Goal: Information Seeking & Learning: Learn about a topic

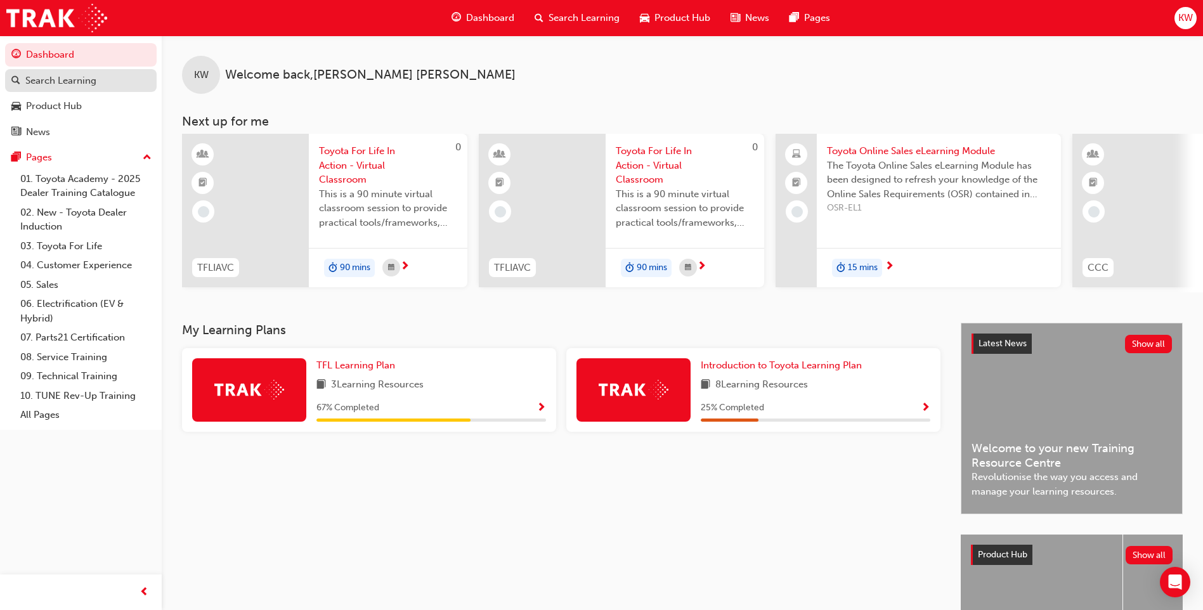
click at [36, 77] on div "Search Learning" at bounding box center [60, 81] width 71 height 15
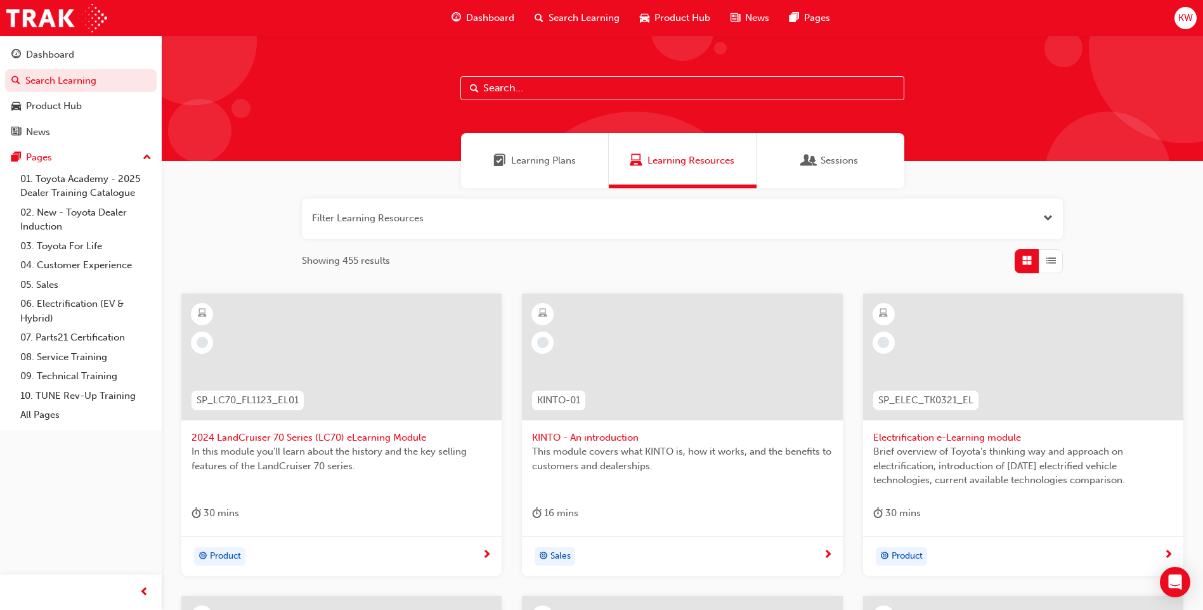
click at [532, 98] on input "text" at bounding box center [682, 88] width 444 height 24
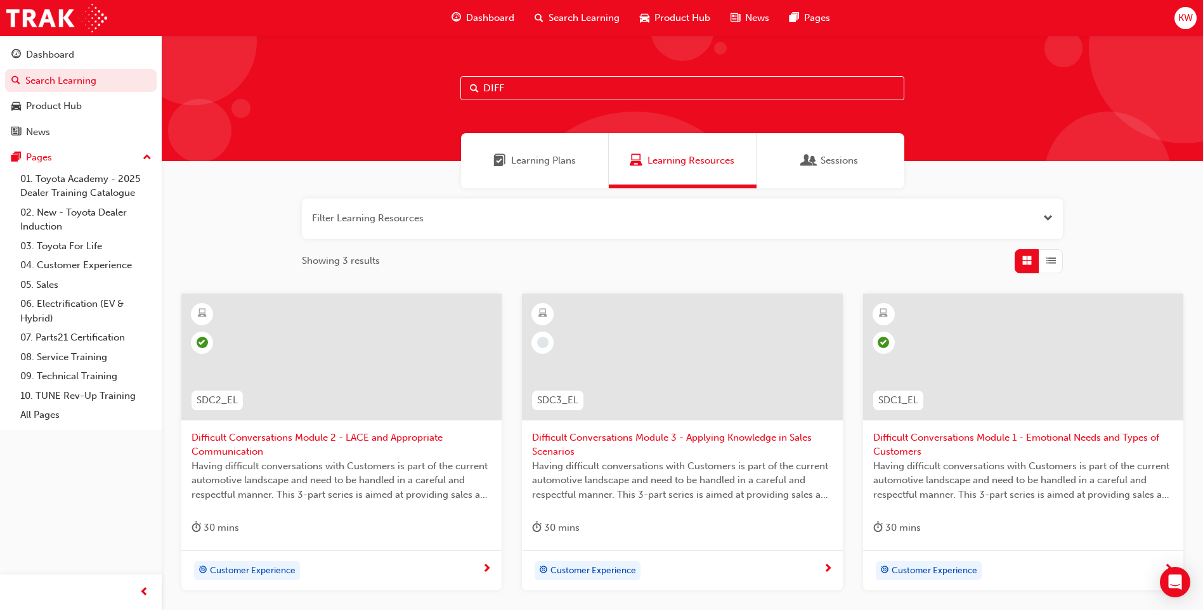
type input "DIFF"
click at [687, 350] on div at bounding box center [682, 357] width 320 height 127
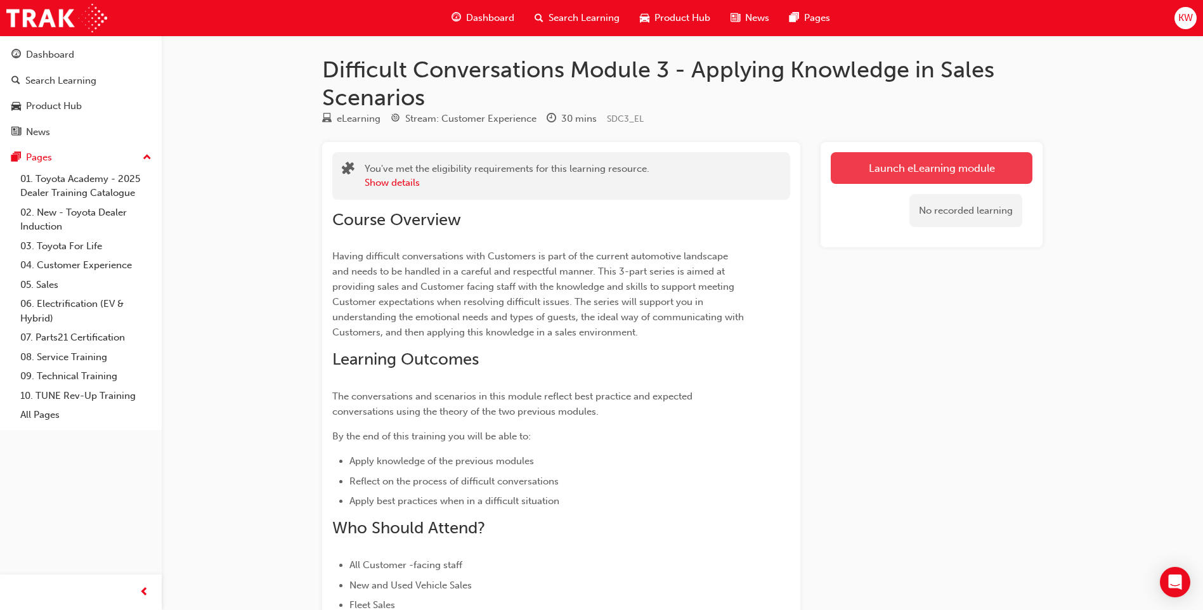
click at [902, 163] on link "Launch eLearning module" at bounding box center [932, 168] width 202 height 32
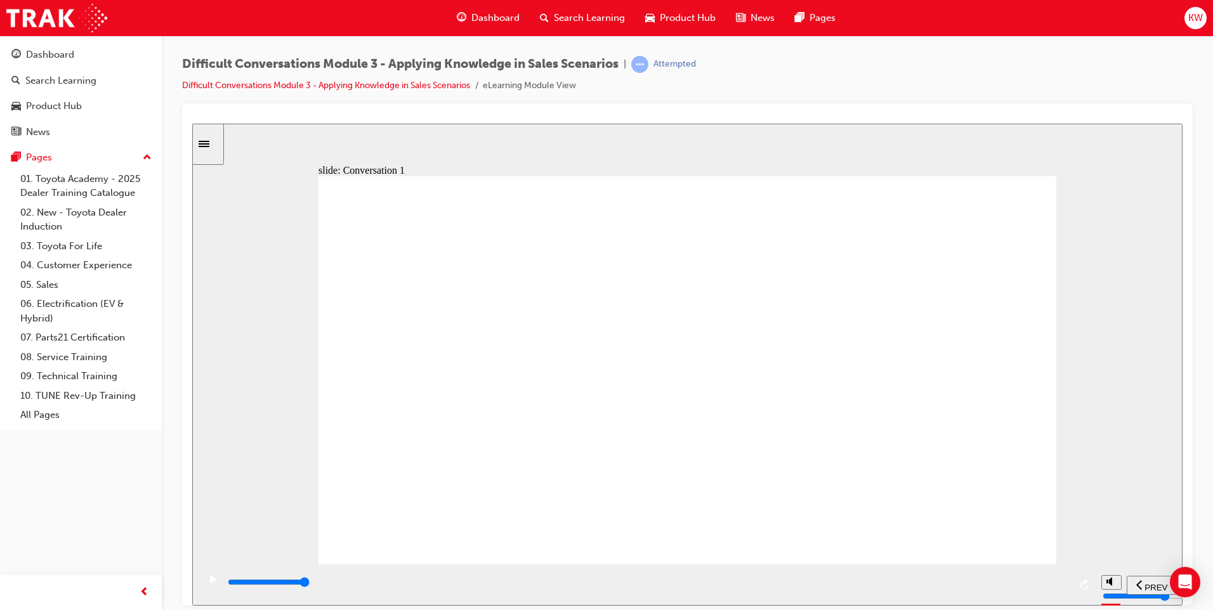
type input "24800"
radio input "true"
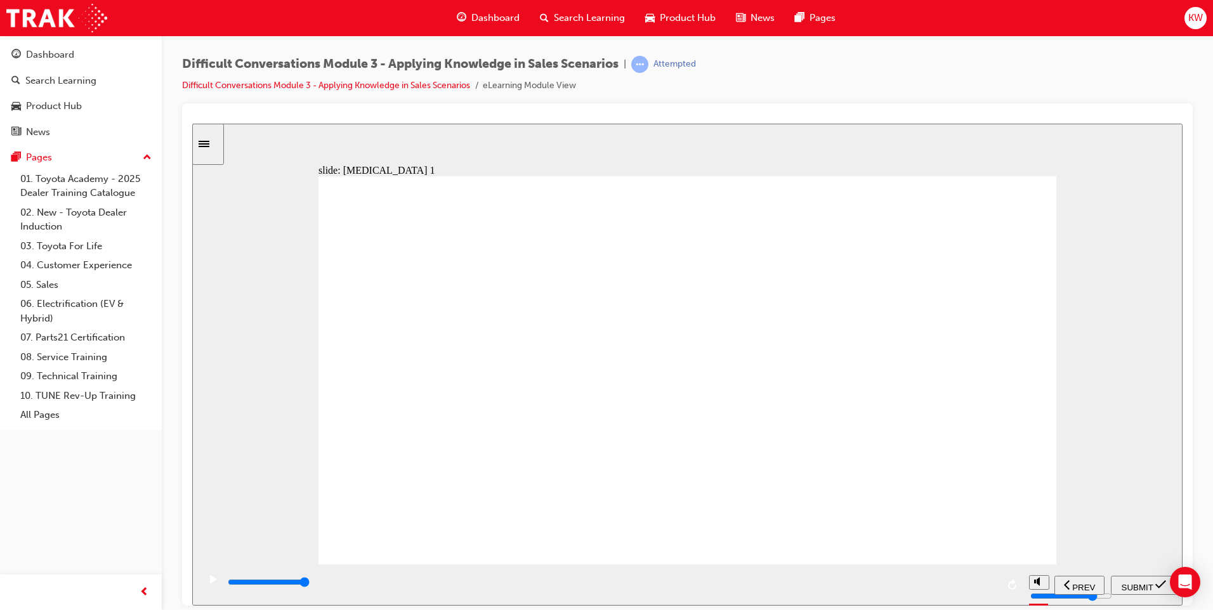
click at [1160, 580] on icon "submit" at bounding box center [1160, 583] width 11 height 11
type input "10200"
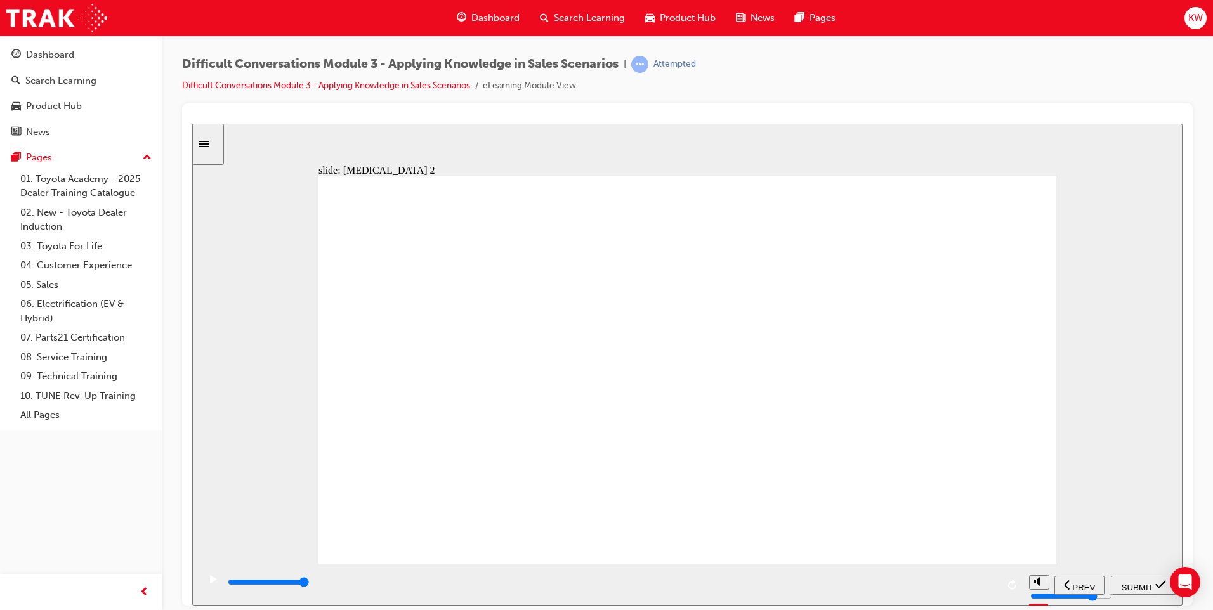
radio input "true"
click at [1159, 586] on icon "submit" at bounding box center [1160, 584] width 11 height 8
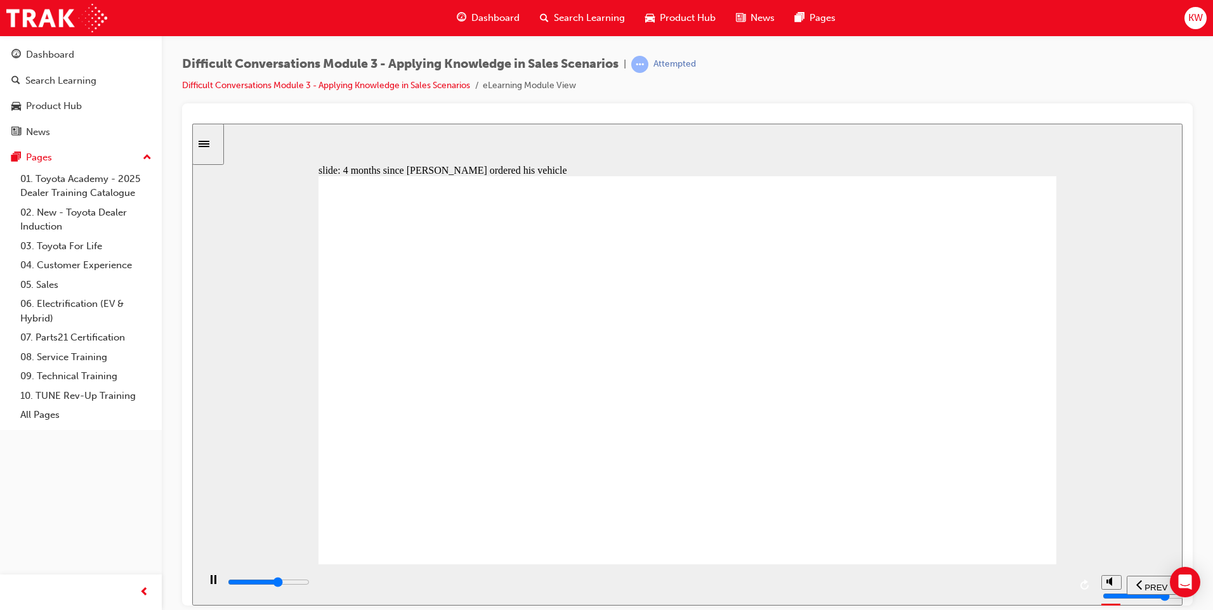
drag, startPoint x: 916, startPoint y: 228, endPoint x: 595, endPoint y: 281, distance: 325.3
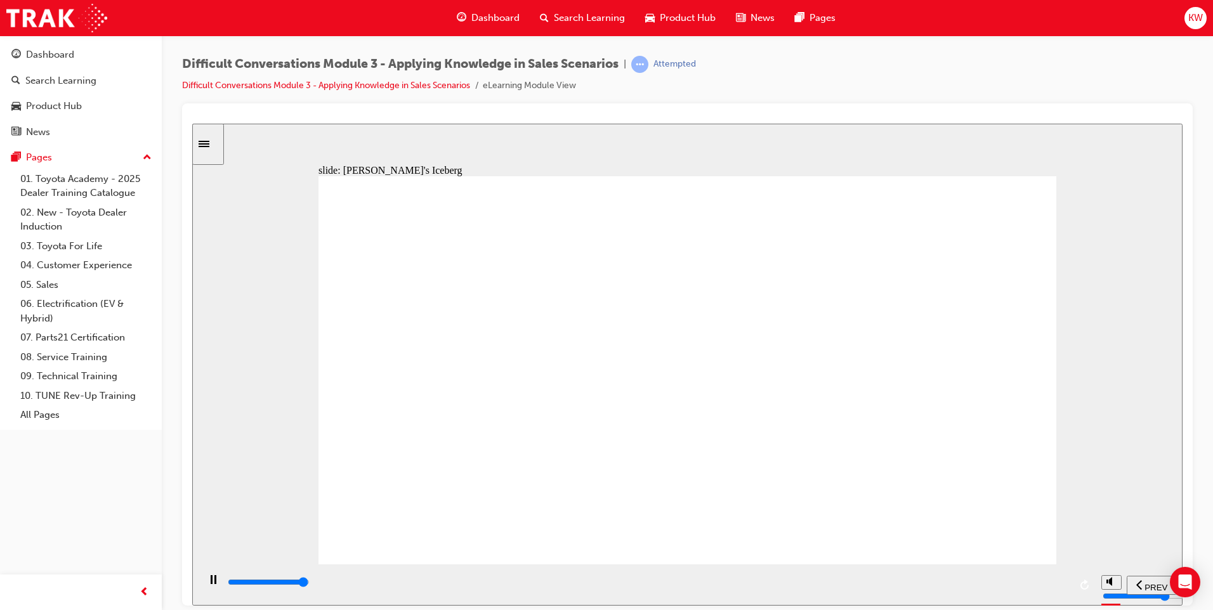
drag, startPoint x: 920, startPoint y: 222, endPoint x: 597, endPoint y: 278, distance: 327.6
drag, startPoint x: 914, startPoint y: 224, endPoint x: 594, endPoint y: 340, distance: 340.7
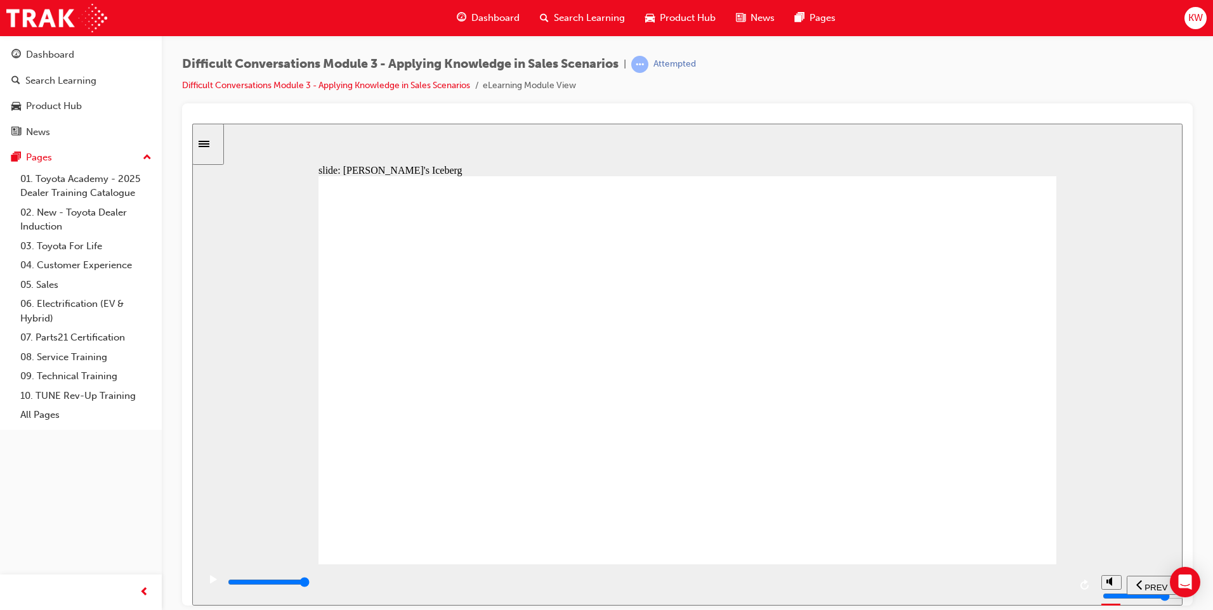
drag, startPoint x: 899, startPoint y: 222, endPoint x: 568, endPoint y: 339, distance: 351.1
drag, startPoint x: 907, startPoint y: 224, endPoint x: 587, endPoint y: 341, distance: 340.9
drag, startPoint x: 945, startPoint y: 228, endPoint x: 620, endPoint y: 283, distance: 329.9
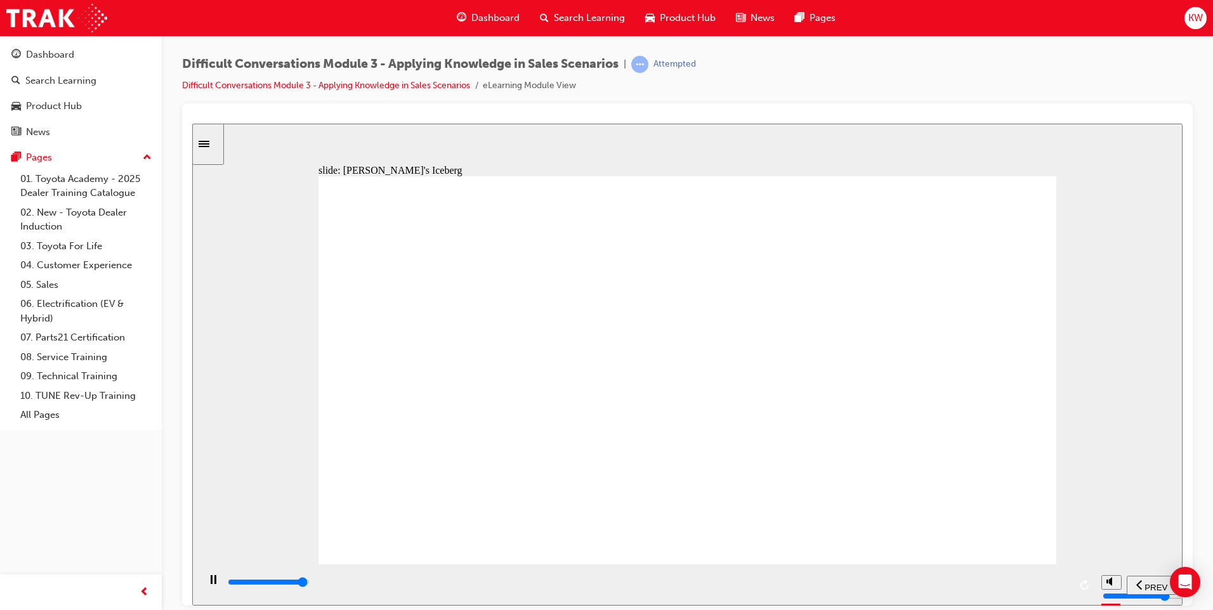
drag, startPoint x: 935, startPoint y: 226, endPoint x: 615, endPoint y: 280, distance: 324.1
drag, startPoint x: 903, startPoint y: 228, endPoint x: 589, endPoint y: 343, distance: 334.3
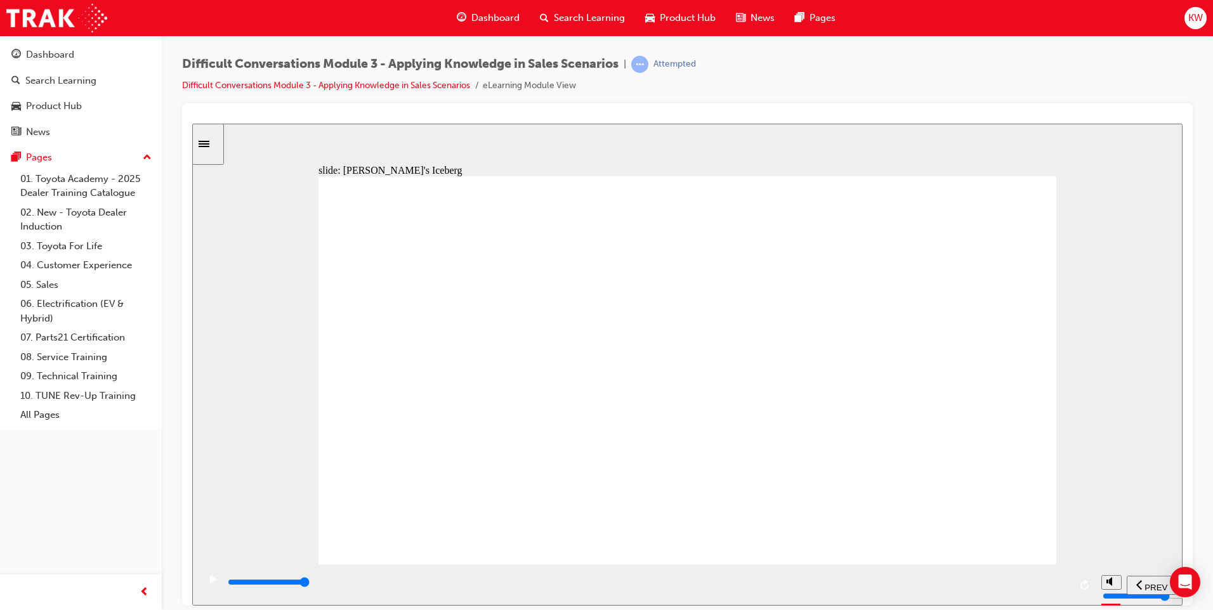
drag, startPoint x: 936, startPoint y: 218, endPoint x: 638, endPoint y: 263, distance: 301.6
type input "9000"
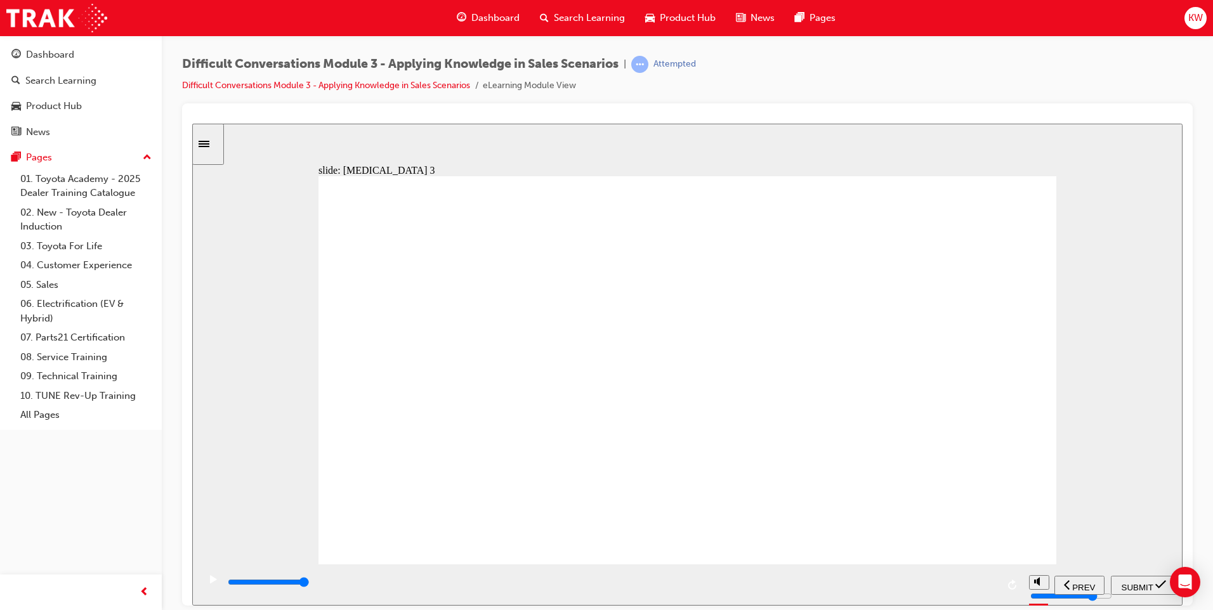
radio input "true"
click at [1161, 587] on icon "submit" at bounding box center [1160, 583] width 11 height 11
type input "9800"
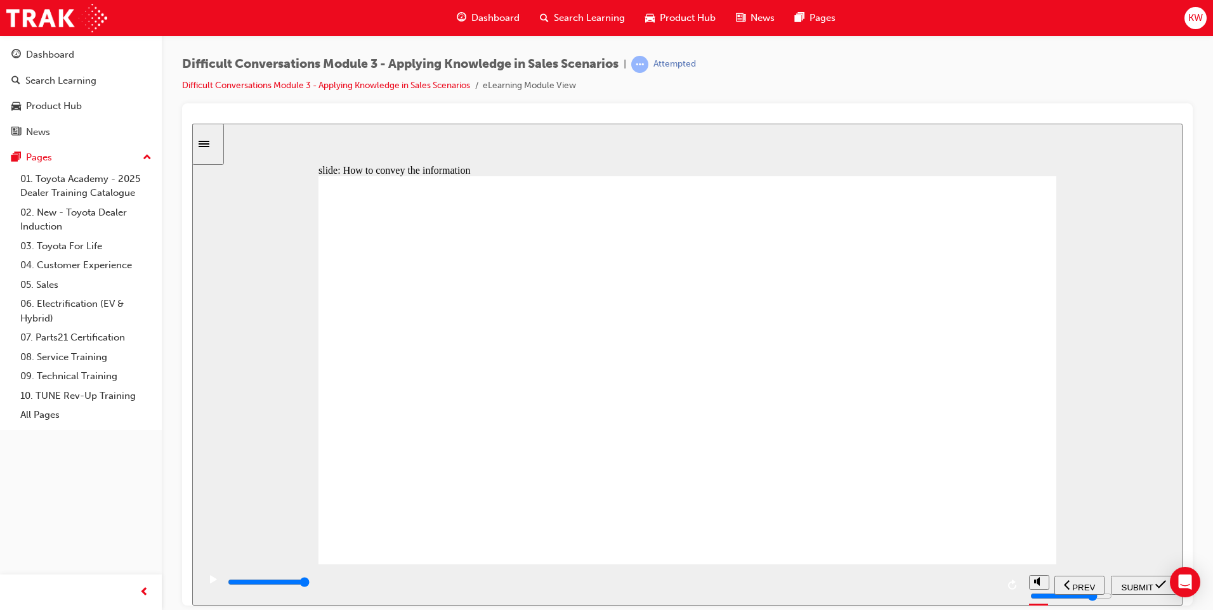
checkbox input "true"
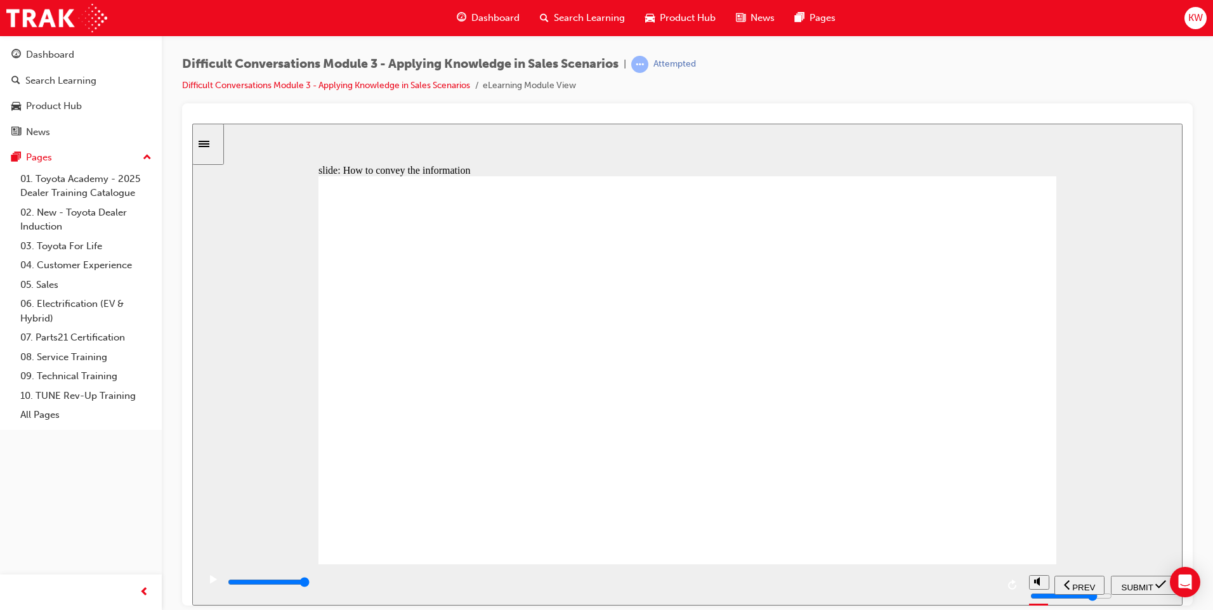
checkbox input "true"
drag, startPoint x: 374, startPoint y: 384, endPoint x: 386, endPoint y: 385, distance: 12.7
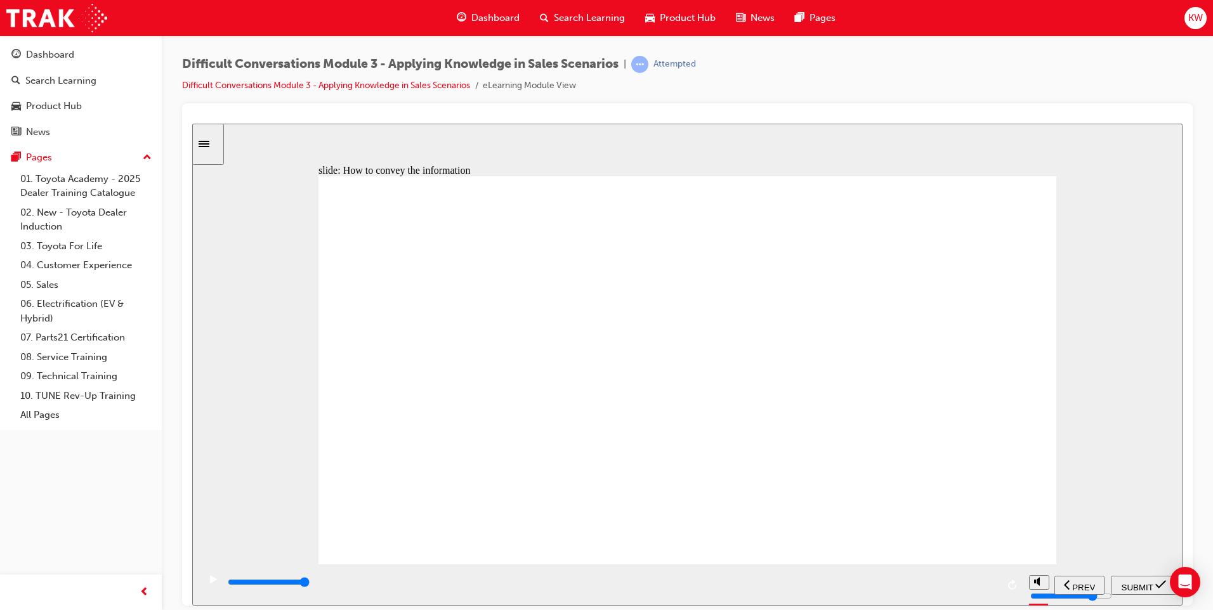
checkbox input "true"
click at [1162, 584] on icon "submit" at bounding box center [1160, 583] width 11 height 11
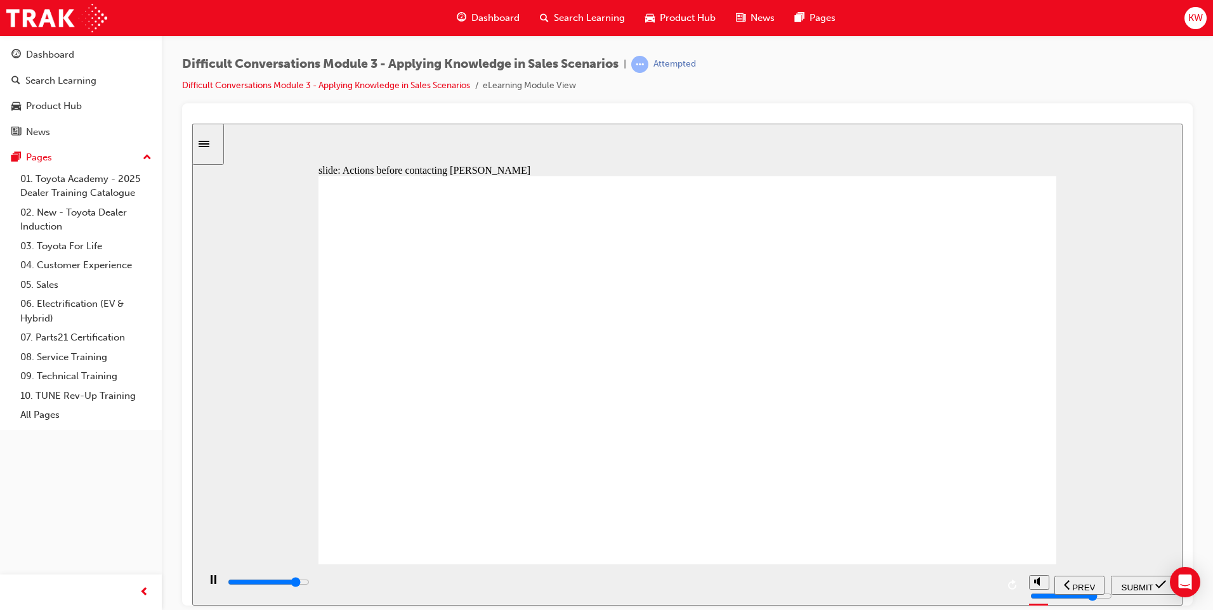
type input "9600"
checkbox input "true"
type input "10900"
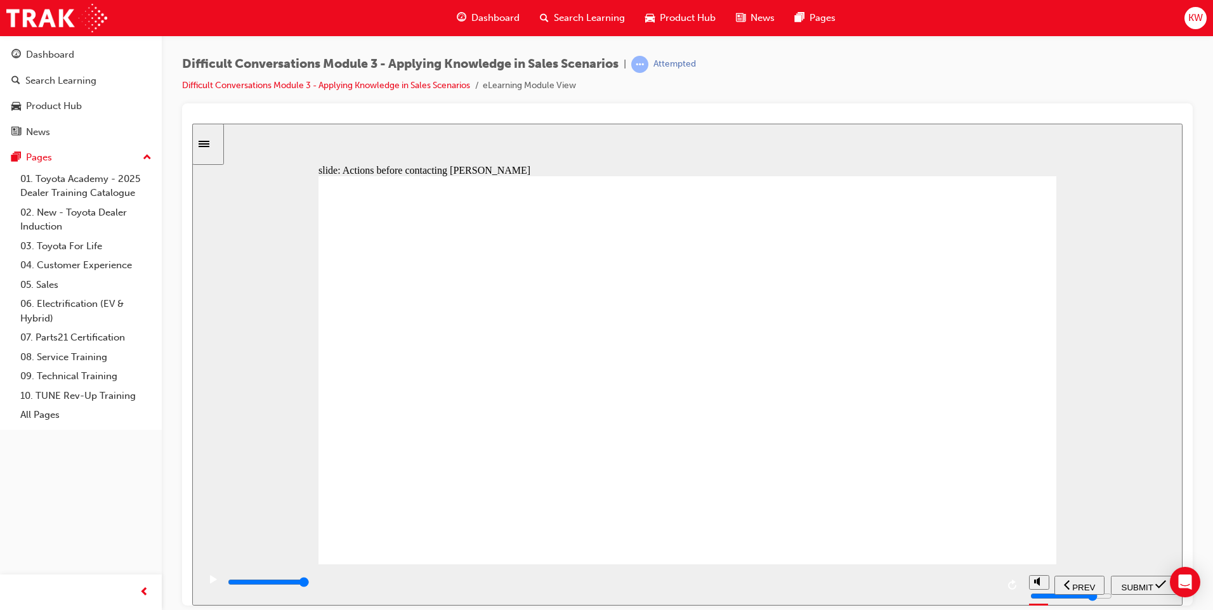
checkbox input "true"
click at [1161, 584] on icon "submit" at bounding box center [1160, 583] width 11 height 11
type input "10500"
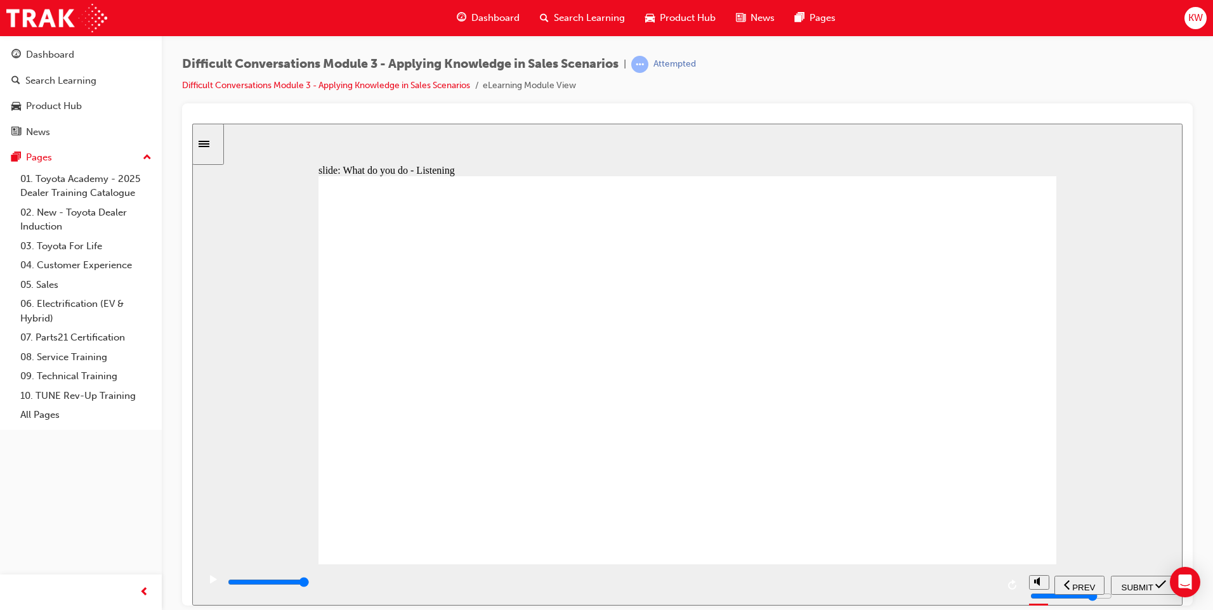
checkbox input "true"
click at [1159, 586] on icon "submit" at bounding box center [1160, 583] width 11 height 11
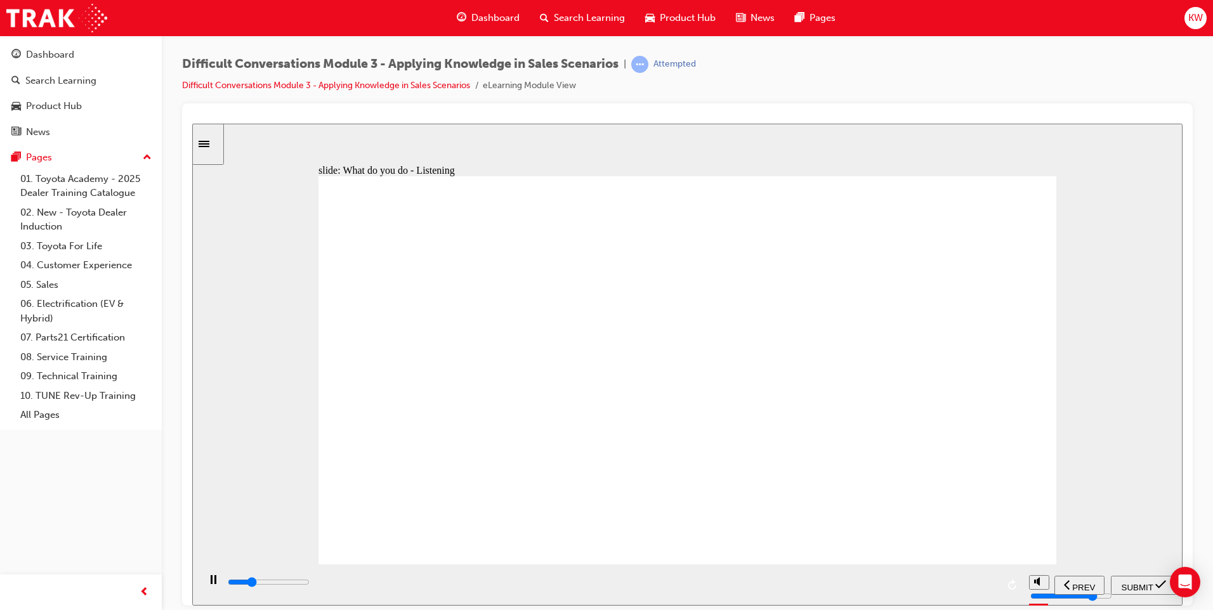
type input "8100"
checkbox input "true"
type input "9700"
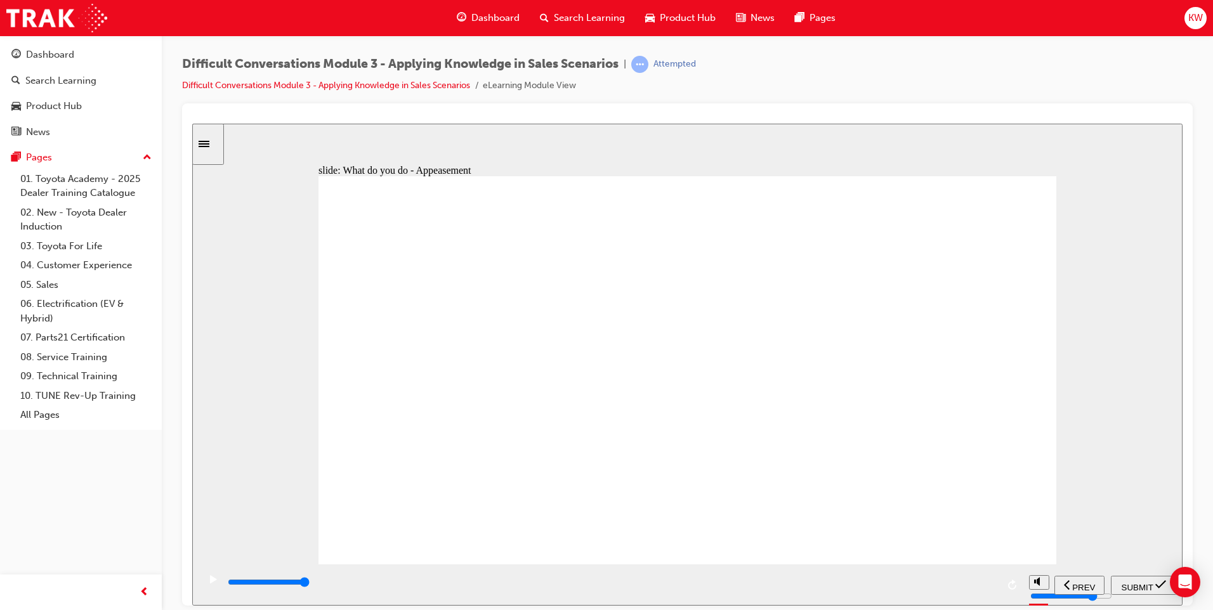
checkbox input "true"
click at [1161, 582] on icon "submit" at bounding box center [1160, 583] width 11 height 11
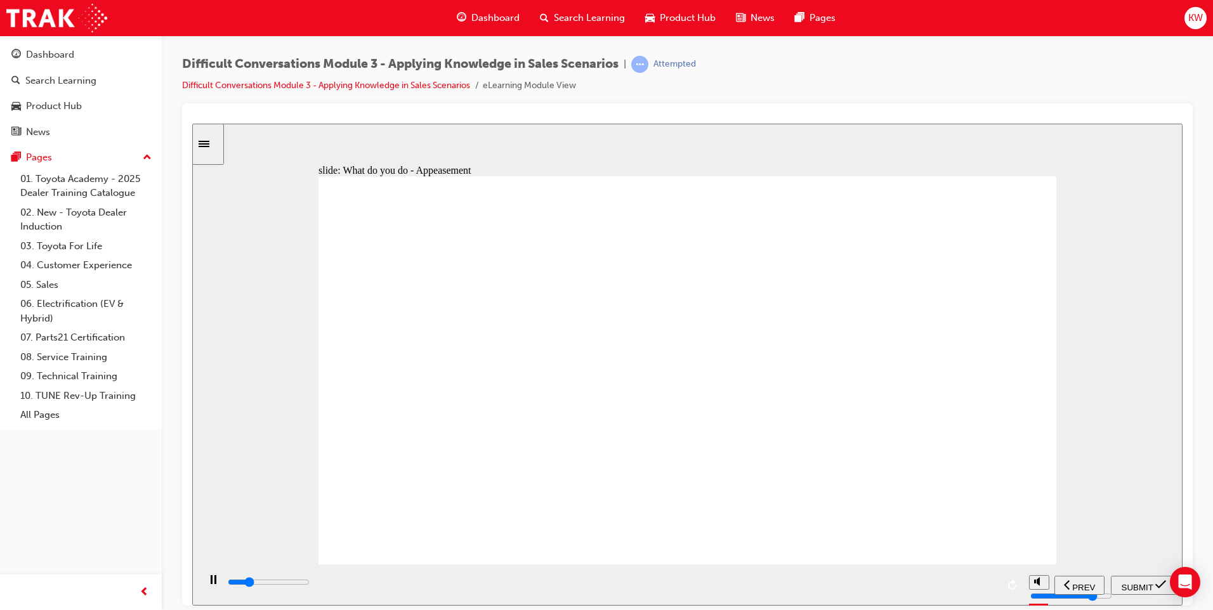
type input "10000"
checkbox input "true"
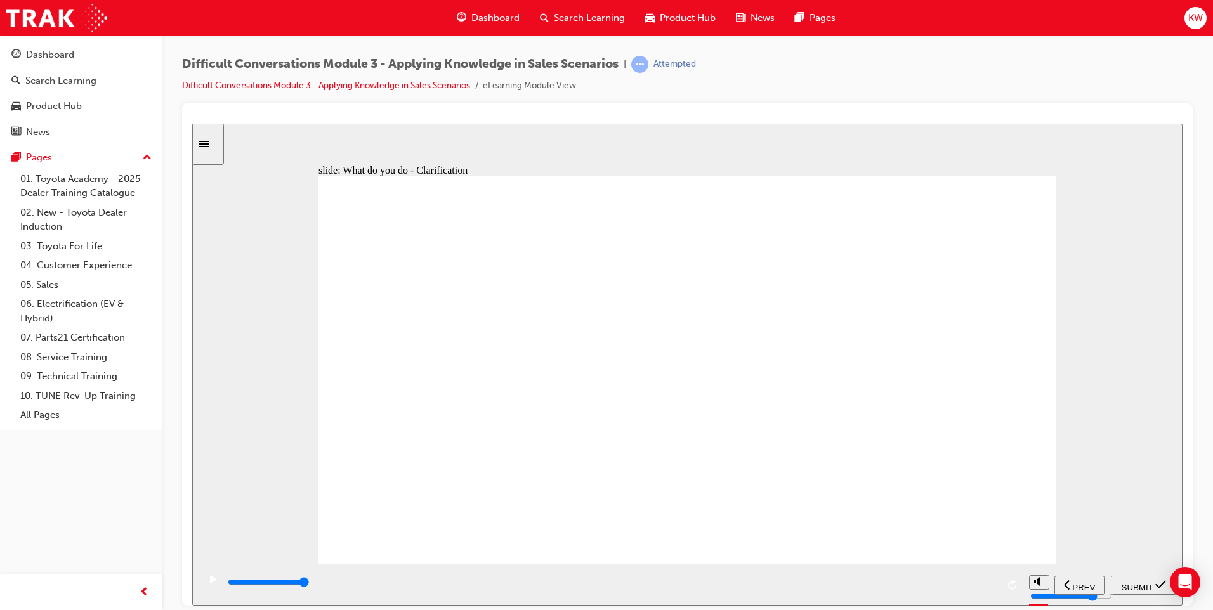
checkbox input "true"
click at [1163, 582] on icon "submit" at bounding box center [1160, 583] width 11 height 11
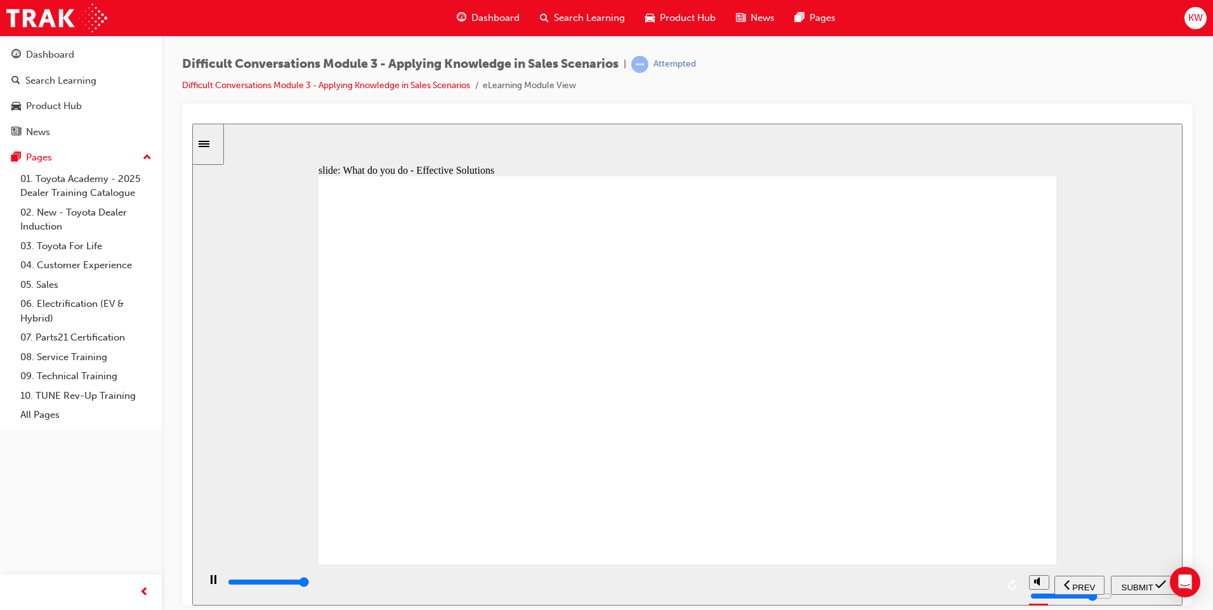
type input "9100"
checkbox input "true"
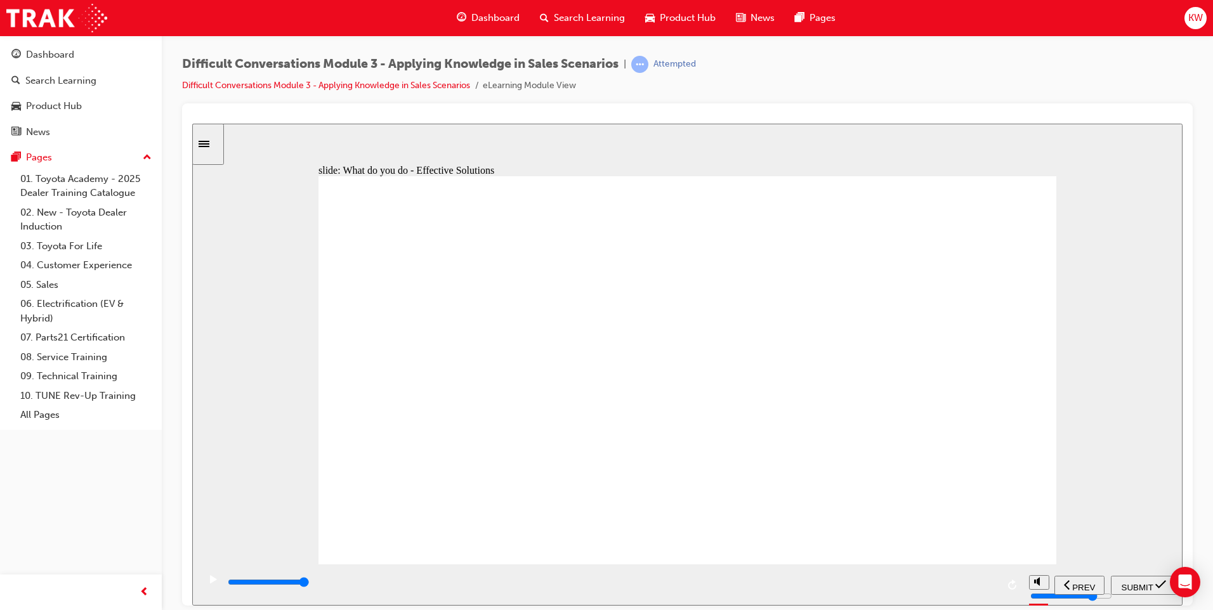
checkbox input "true"
click at [1163, 584] on icon "submit" at bounding box center [1160, 584] width 11 height 8
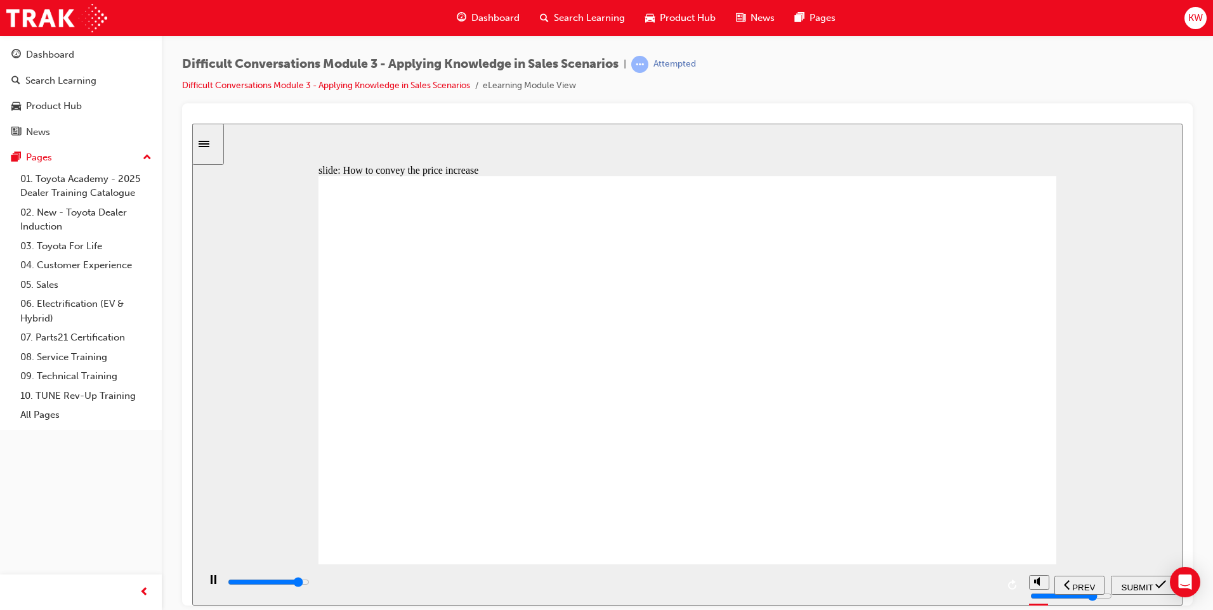
type input "8400"
checkbox input "true"
type input "9100"
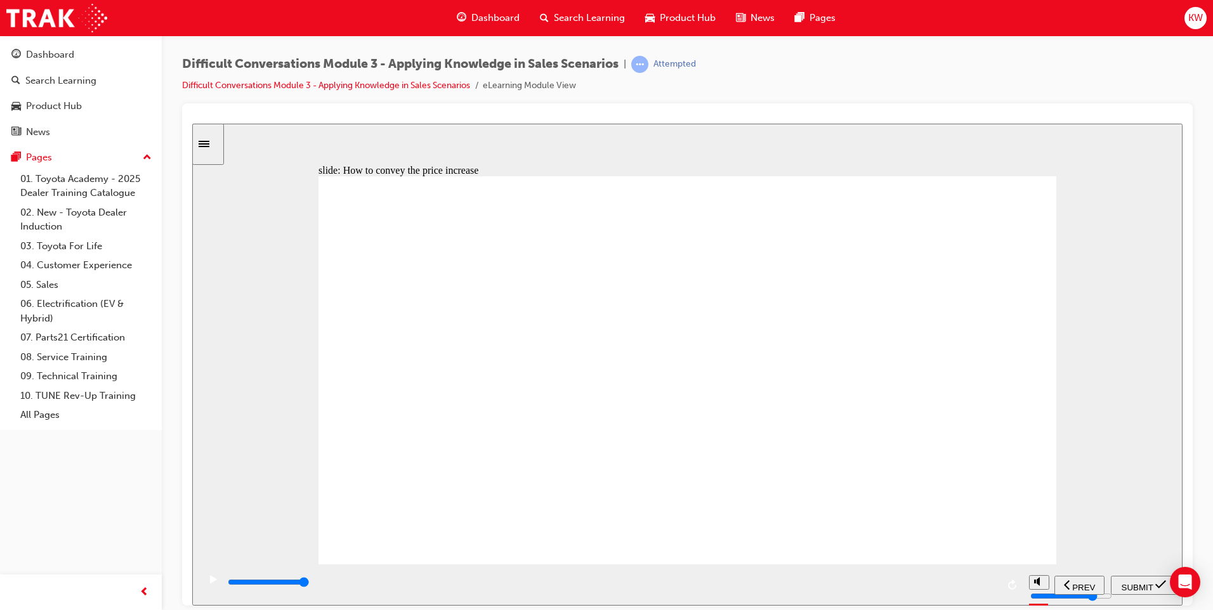
checkbox input "true"
click at [1153, 584] on span "SUBMIT" at bounding box center [1137, 587] width 32 height 10
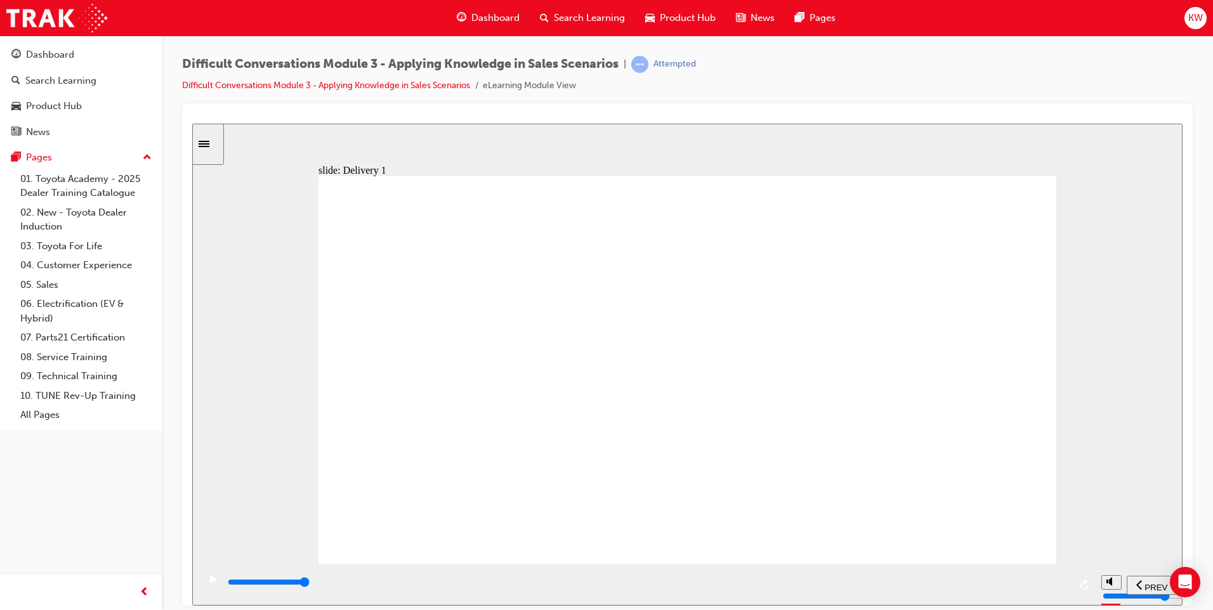
type input "13000"
